Goal: Find specific page/section: Find specific page/section

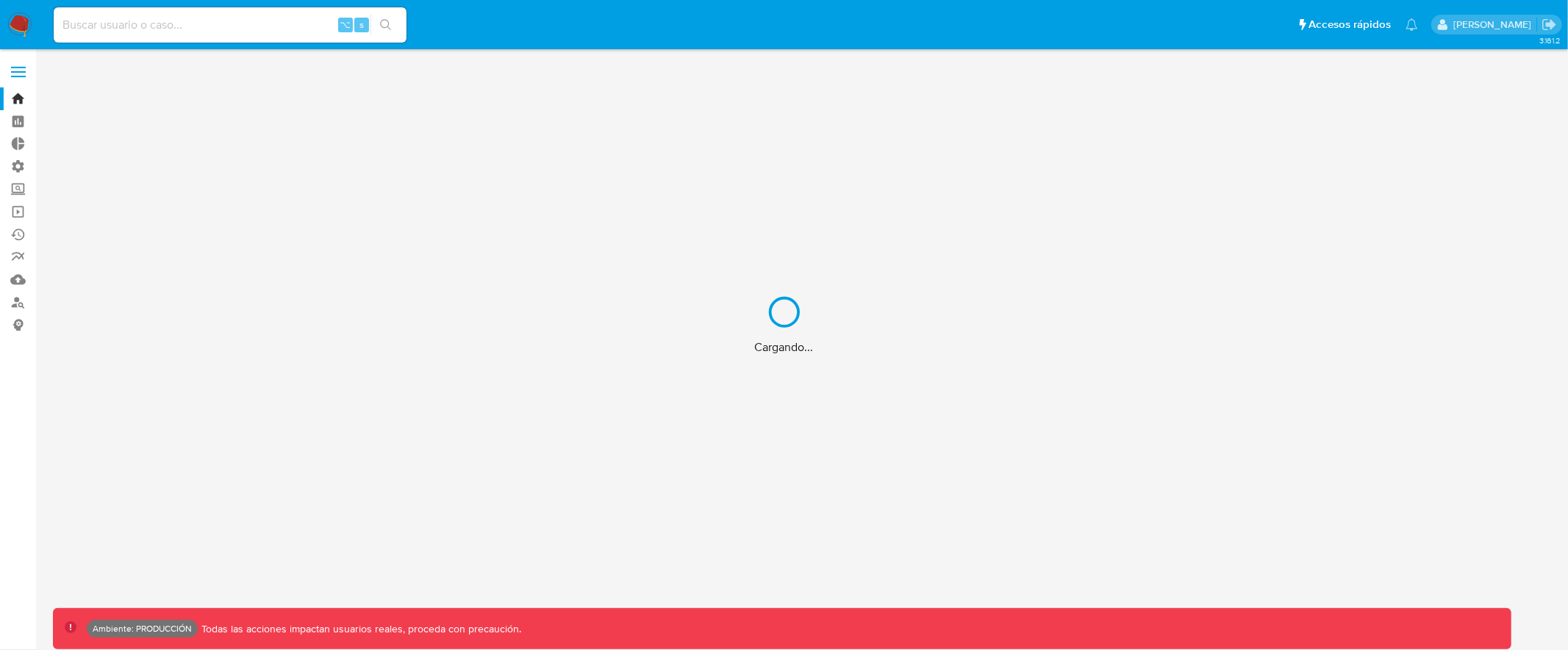
click at [218, 22] on div "Cargando..." at bounding box center [784, 325] width 1568 height 650
click at [200, 26] on div "Cargando..." at bounding box center [784, 325] width 1568 height 650
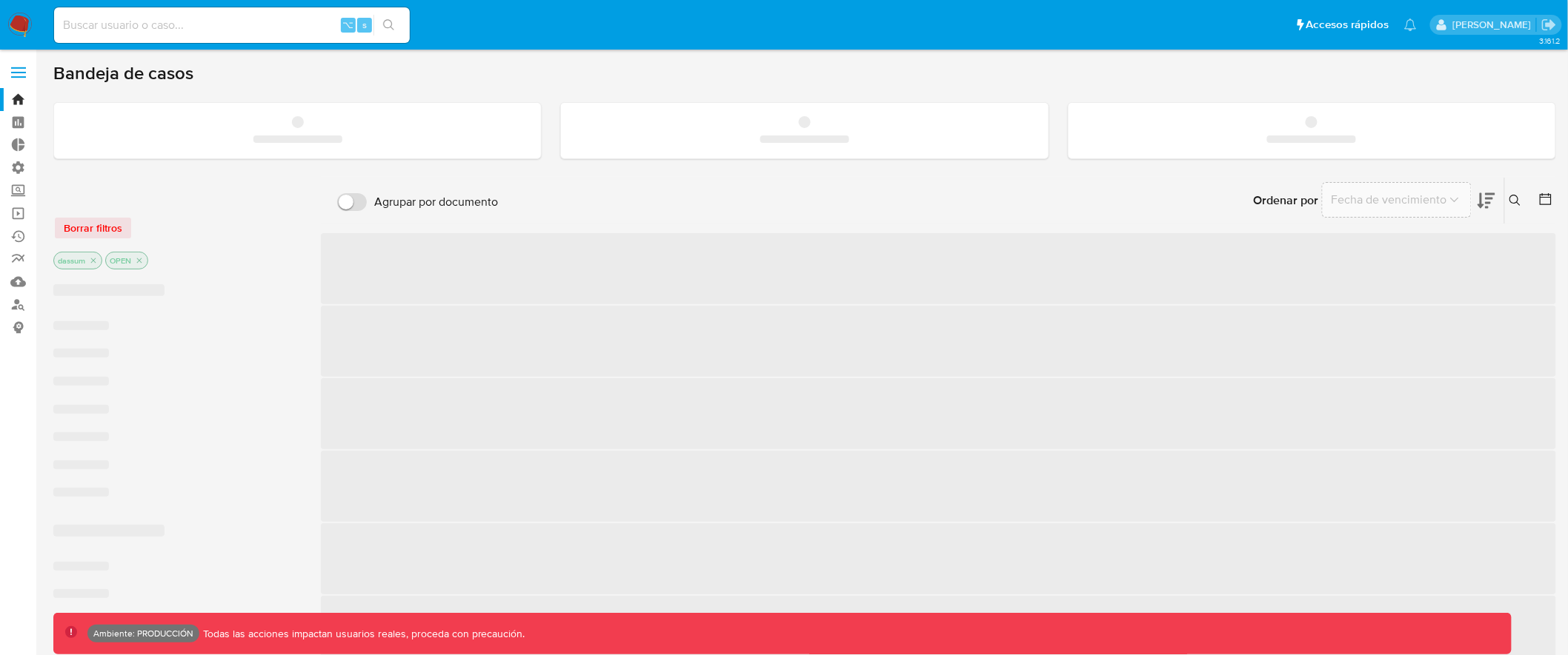
click at [160, 26] on input at bounding box center [232, 25] width 356 height 19
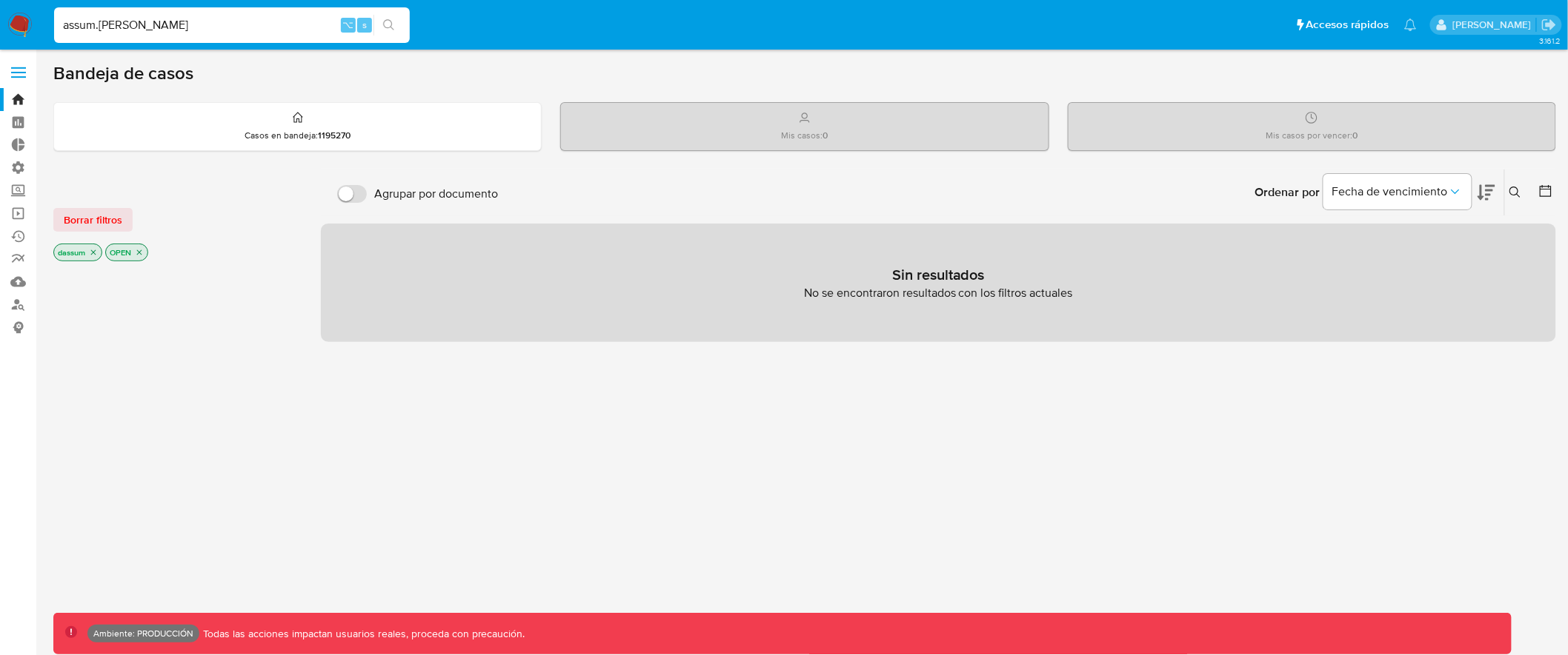
type input "assum.[PERSON_NAME]"
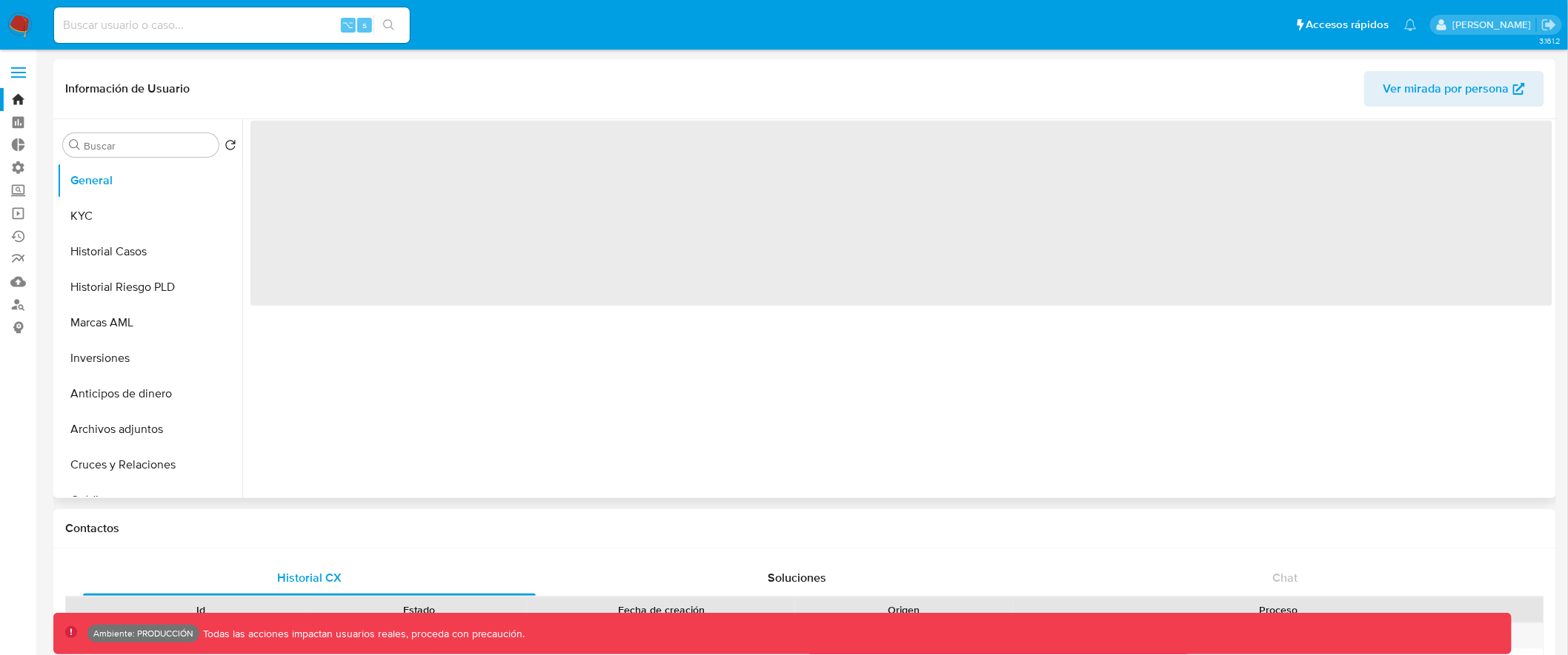
select select "10"
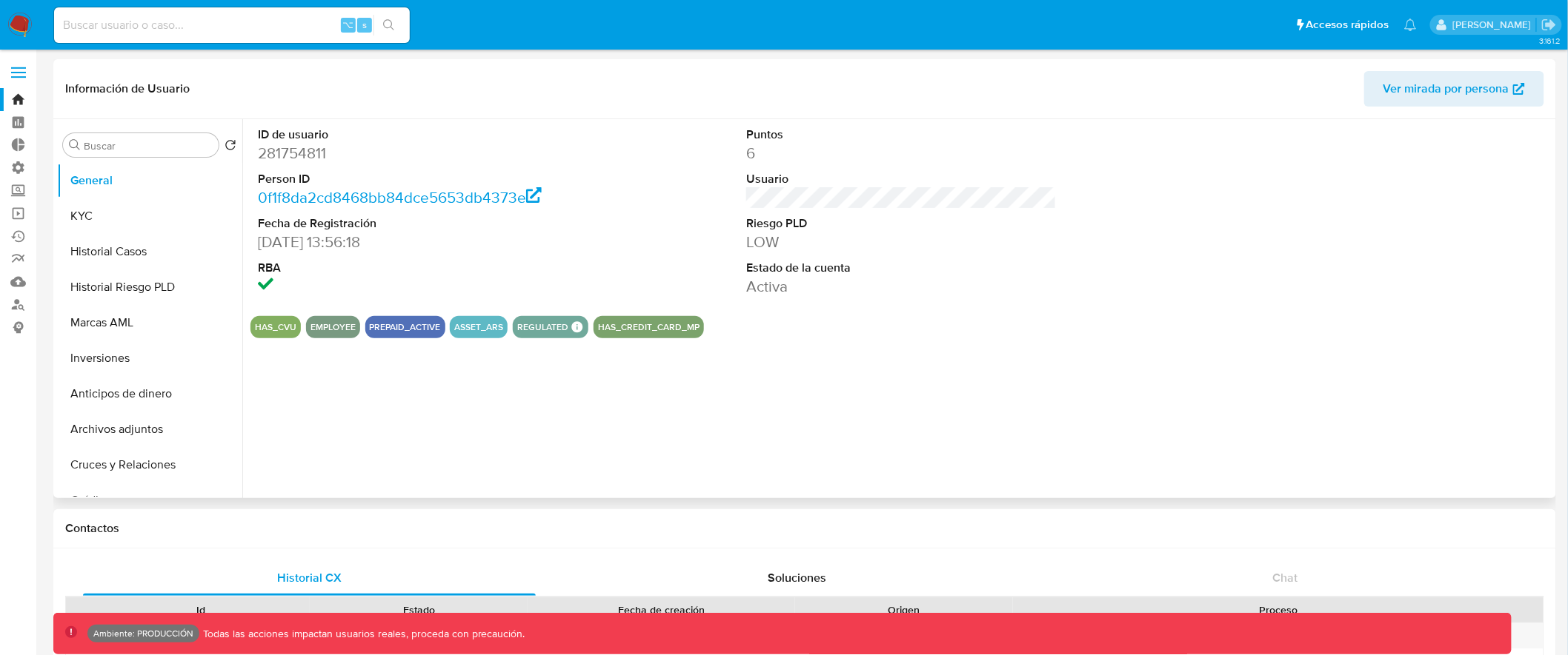
click at [626, 326] on button "HAS_CREDIT_CARD_MP" at bounding box center [649, 327] width 102 height 6
click at [626, 336] on div "HAS_CREDIT_CARD_MP" at bounding box center [648, 327] width 111 height 23
click at [626, 335] on div "HAS_CREDIT_CARD_MP" at bounding box center [648, 327] width 111 height 23
click at [630, 330] on button "HAS_CREDIT_CARD_MP" at bounding box center [649, 327] width 102 height 6
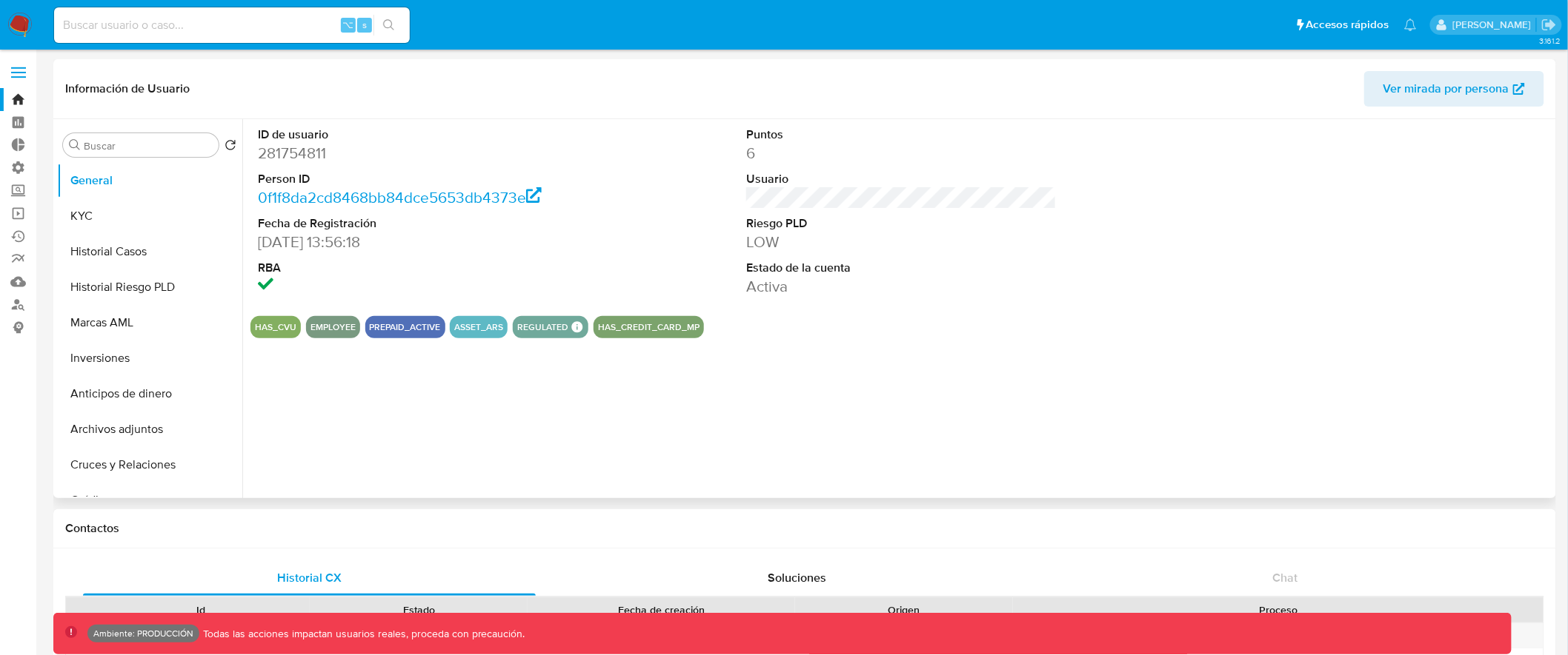
drag, startPoint x: 592, startPoint y: 330, endPoint x: 704, endPoint y: 327, distance: 112.0
click at [704, 327] on div "HAS_CVU EMPLOYEE PREPAID_ACTIVE ASSET_ARS REGULATED REGULATED MLA UIF COMPLIES …" at bounding box center [901, 327] width 1302 height 23
click at [474, 325] on button "ASSET_ARS" at bounding box center [478, 327] width 49 height 6
drag, startPoint x: 450, startPoint y: 330, endPoint x: 501, endPoint y: 330, distance: 51.0
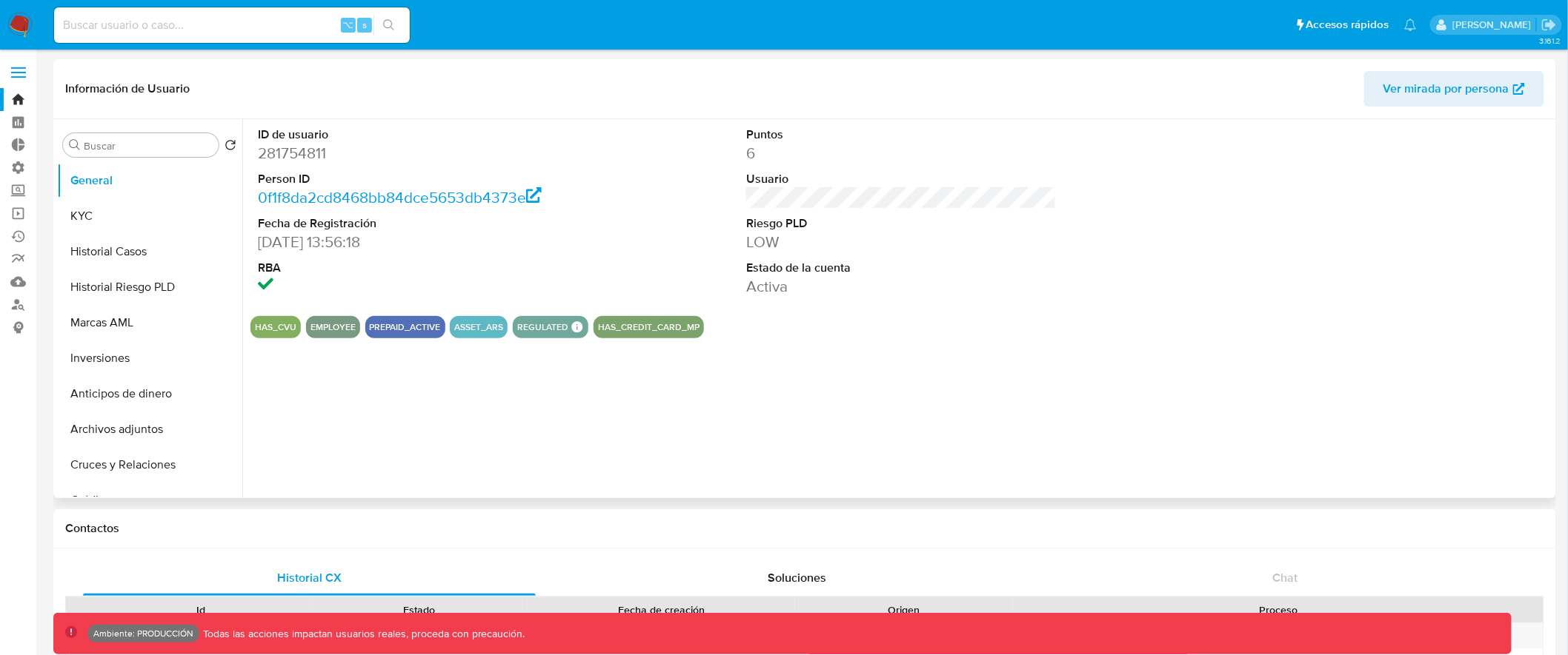
click at [501, 330] on div "ASSET_ARS" at bounding box center [478, 327] width 58 height 23
click at [272, 326] on button "HAS_CVU" at bounding box center [275, 327] width 41 height 6
